Goal: Transaction & Acquisition: Purchase product/service

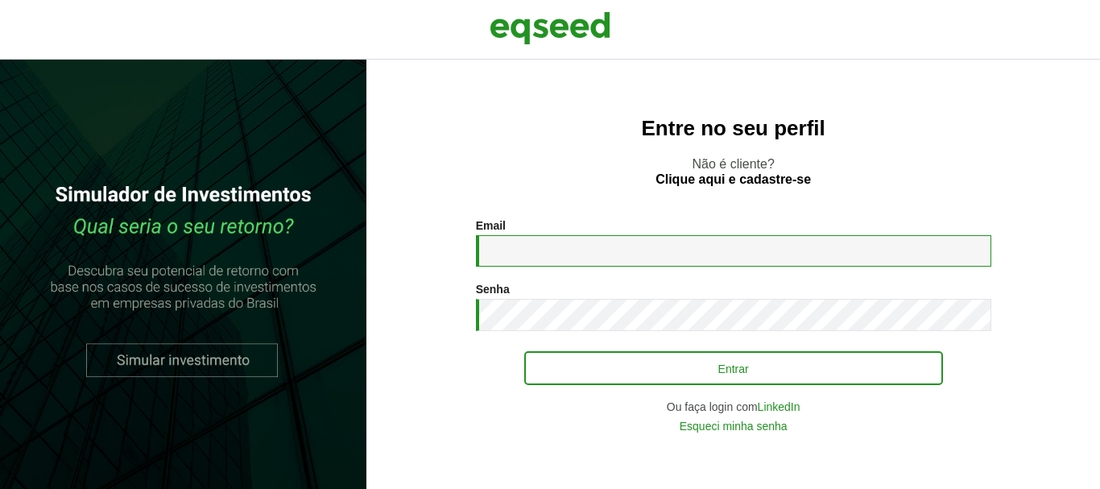
type input "**********"
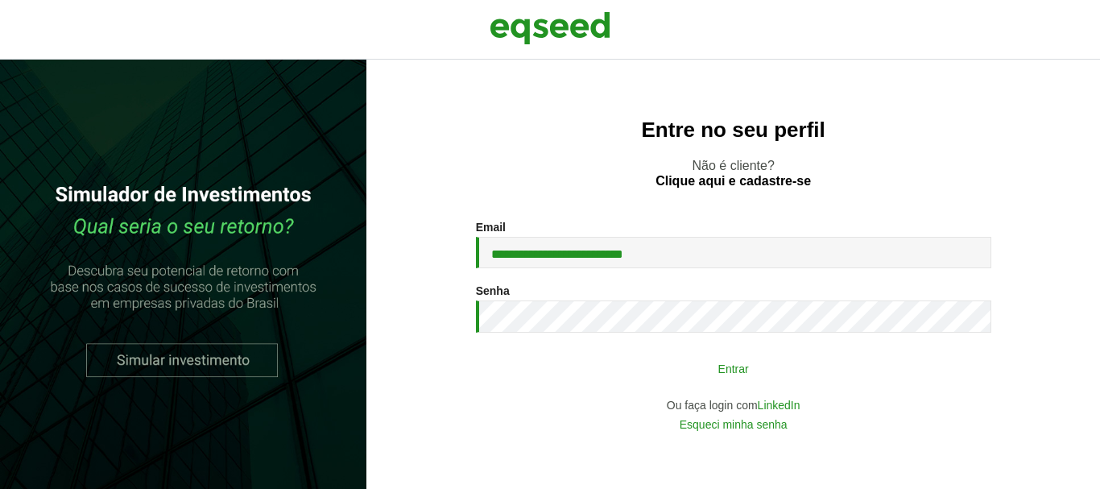
click at [684, 375] on button "Entrar" at bounding box center [733, 368] width 419 height 31
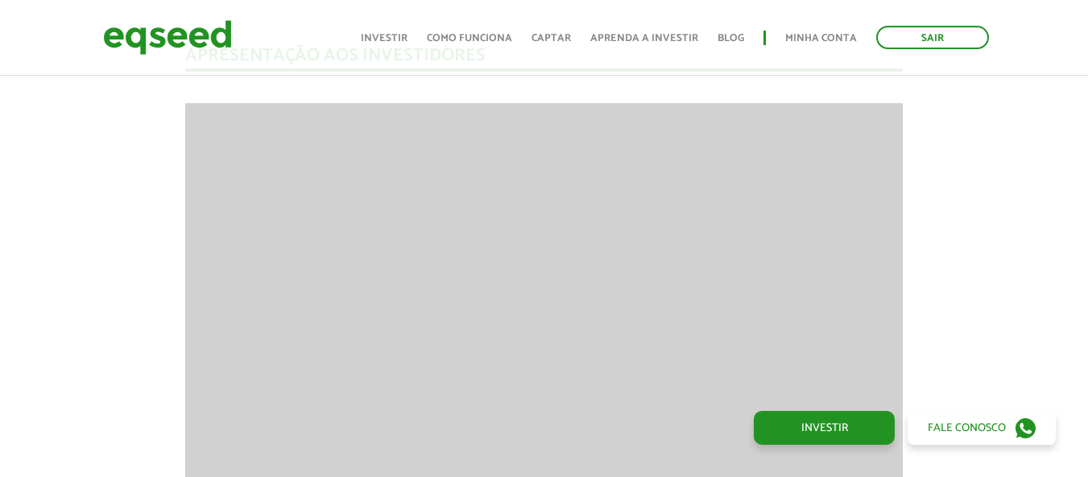
scroll to position [1933, 0]
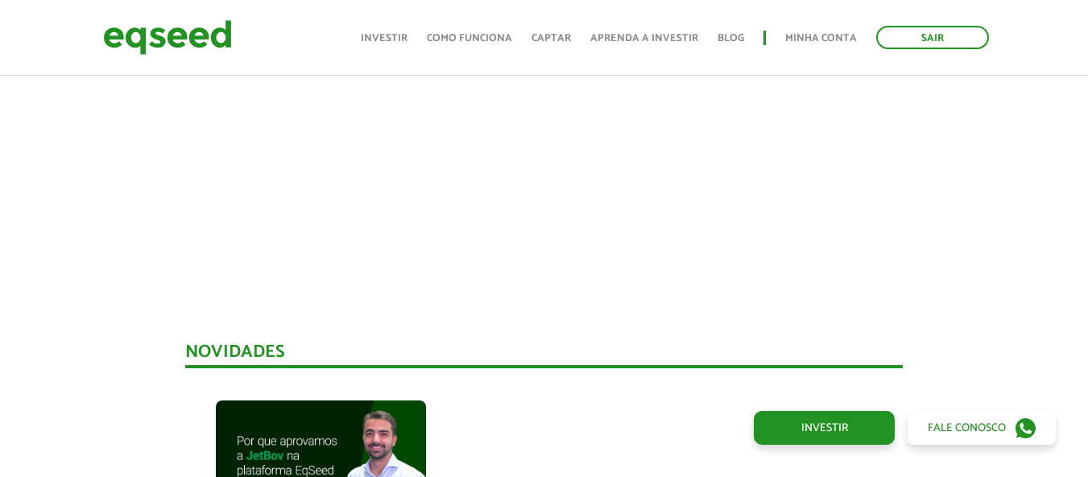
scroll to position [900, 0]
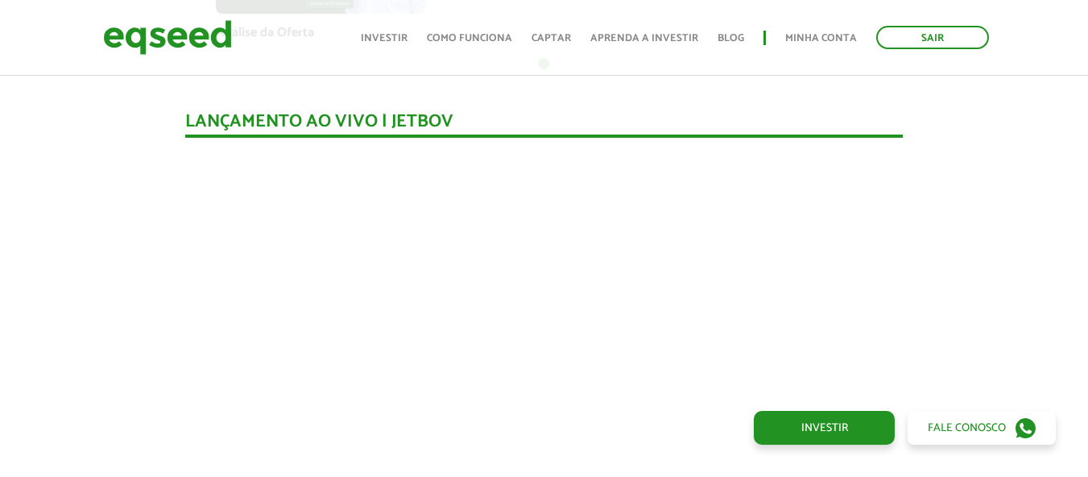
scroll to position [715, 0]
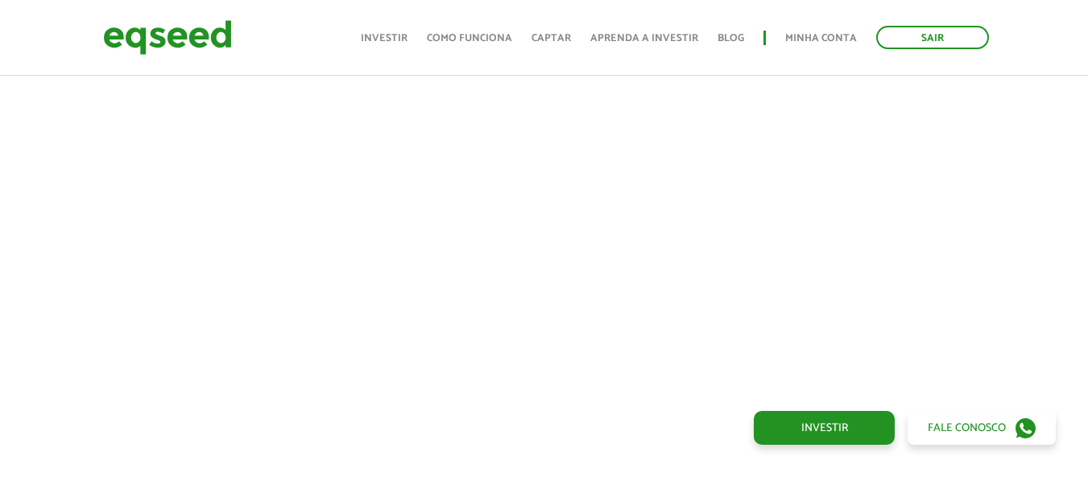
drag, startPoint x: 1088, startPoint y: 95, endPoint x: 1098, endPoint y: 86, distance: 13.7
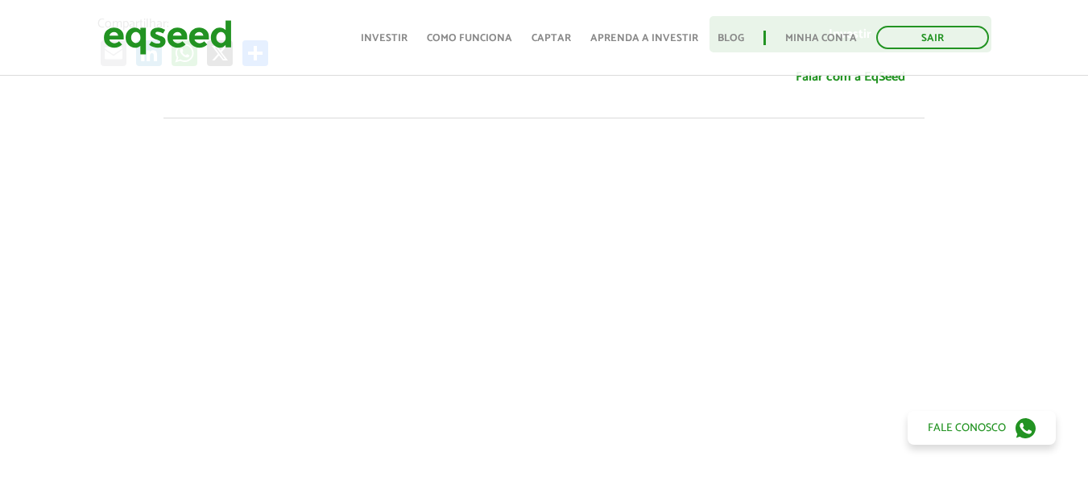
scroll to position [429, 0]
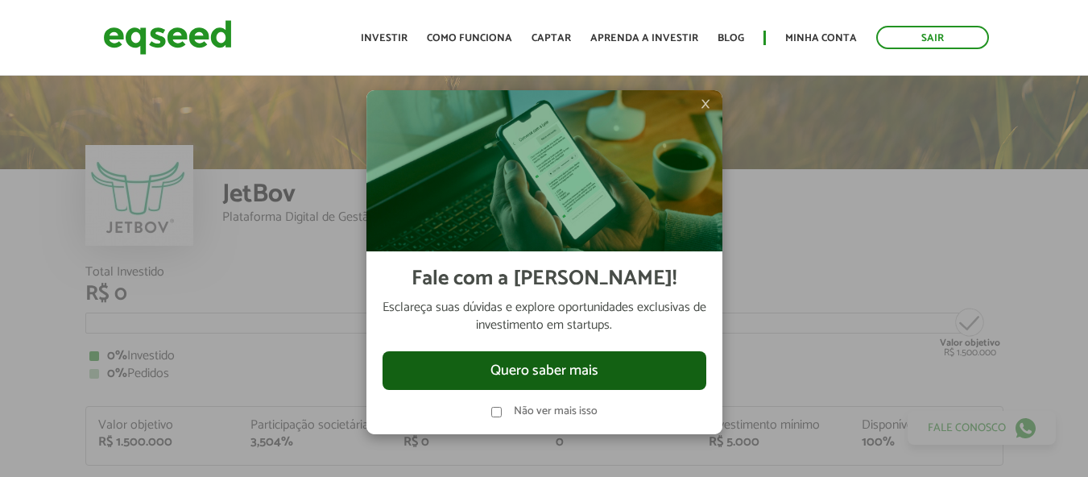
click at [520, 380] on button "Quero saber mais" at bounding box center [545, 370] width 324 height 39
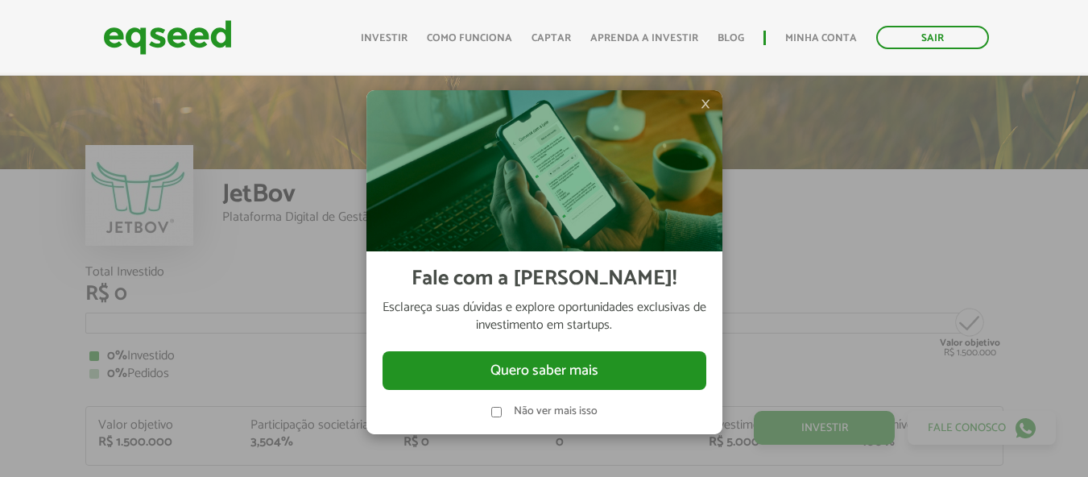
scroll to position [1659, 0]
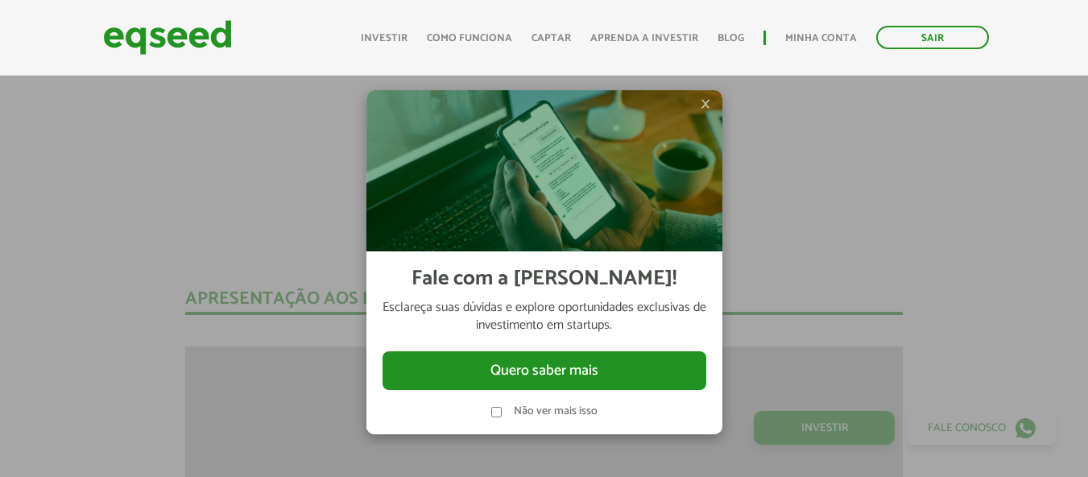
click at [866, 319] on div at bounding box center [544, 238] width 1088 height 477
click at [702, 100] on span "×" at bounding box center [706, 103] width 10 height 19
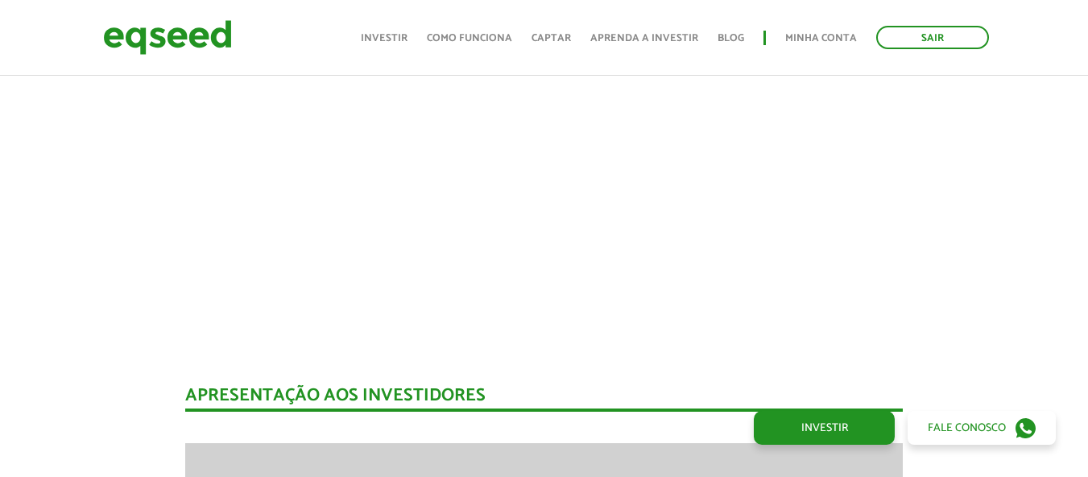
scroll to position [1504, 0]
